Goal: Task Accomplishment & Management: Manage account settings

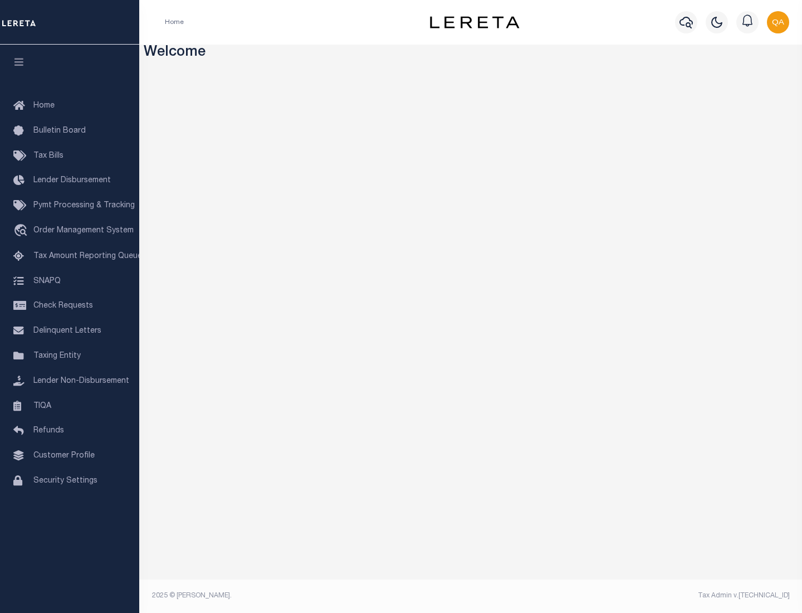
click at [70, 306] on span "Check Requests" at bounding box center [63, 306] width 60 height 8
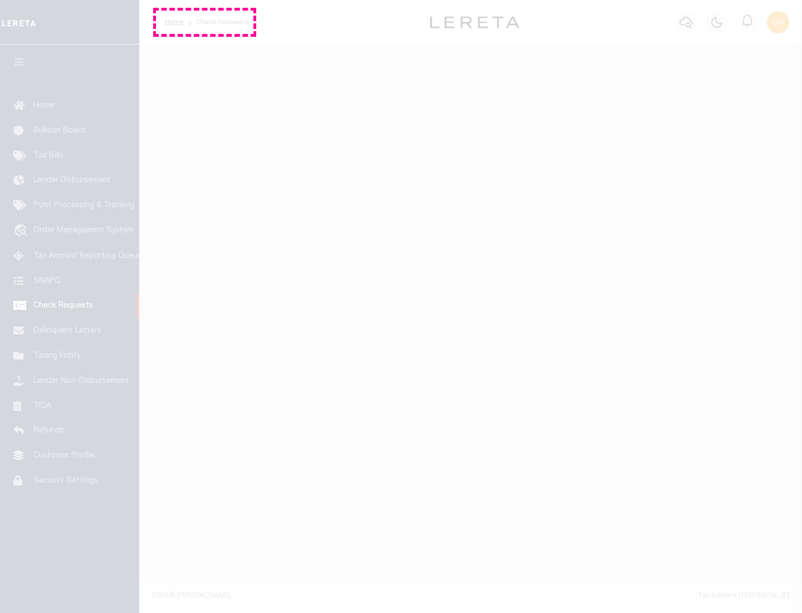
select select "50"
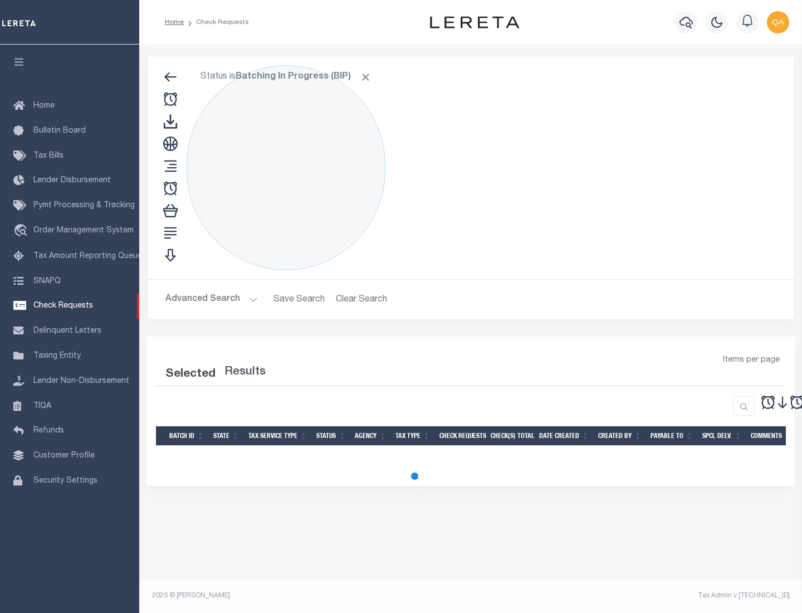
select select "50"
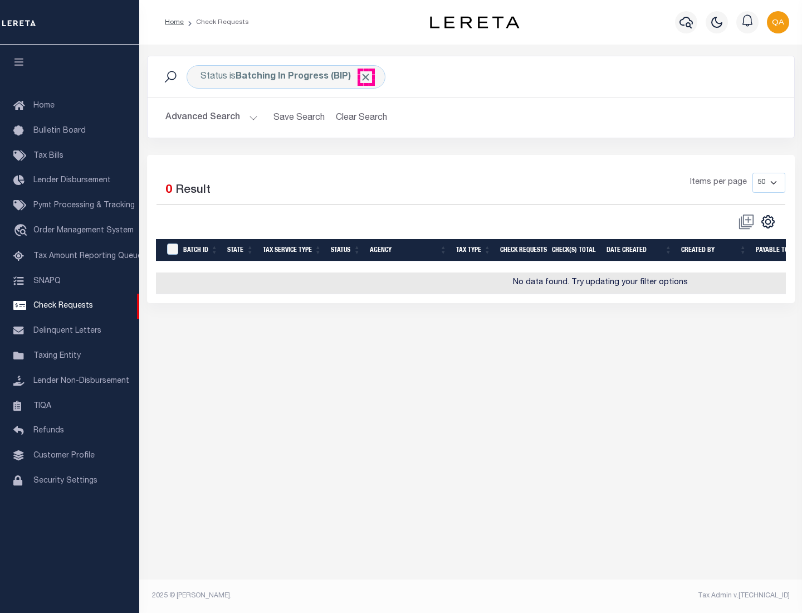
click at [366, 77] on span "Click to Remove" at bounding box center [366, 77] width 12 height 12
